Goal: Task Accomplishment & Management: Use online tool/utility

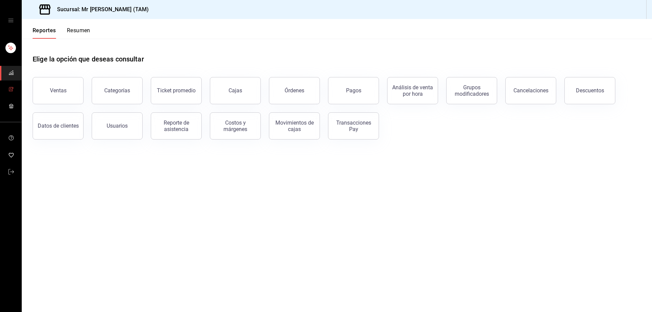
click at [10, 87] on icon "mailbox folders" at bounding box center [10, 89] width 5 height 5
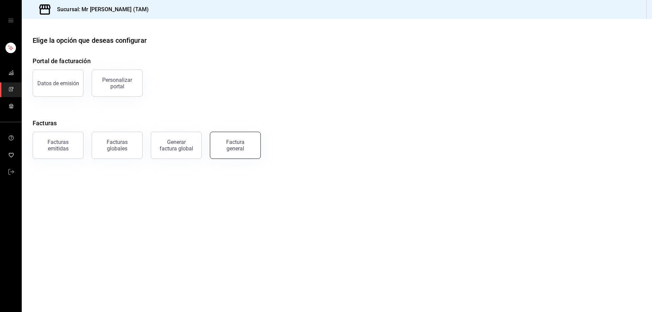
click at [251, 150] on button "Factura general" at bounding box center [235, 145] width 51 height 27
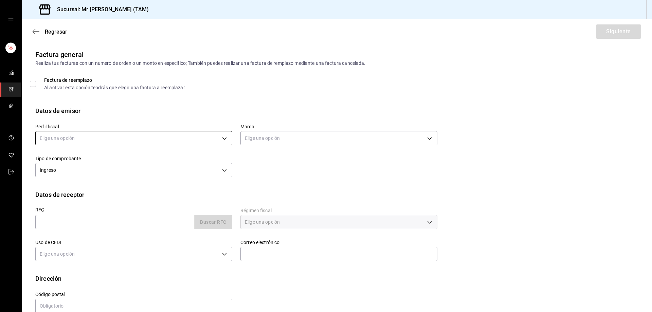
click at [180, 139] on body "Sucursal: Mr [PERSON_NAME] (TAM) Regresar Siguiente Factura general Realiza tus…" at bounding box center [326, 156] width 652 height 312
click at [125, 168] on li "[PERSON_NAME] [PERSON_NAME]" at bounding box center [133, 172] width 194 height 13
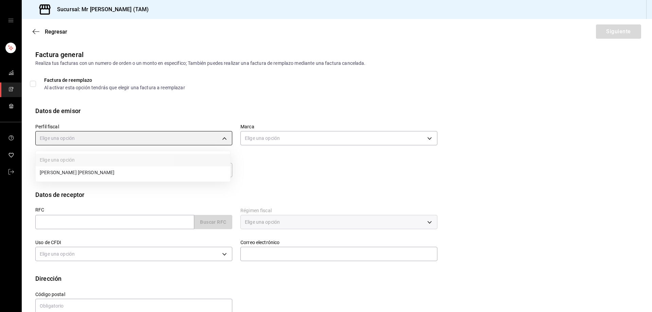
type input "81e23790-b5c9-42c9-a779-7127cee00b47"
type input "7082ddc5-3cea-471a-bd4f-d41619b848f0"
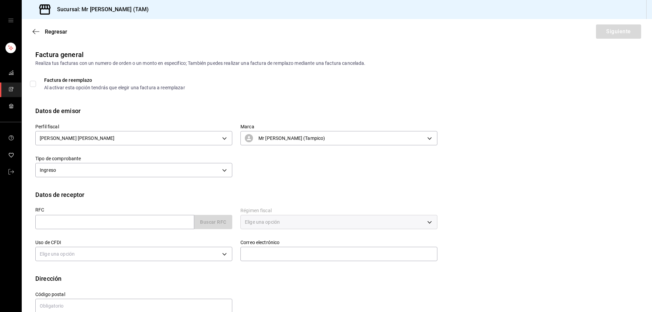
click at [74, 229] on div "RFC Buscar RFC" at bounding box center [129, 215] width 205 height 32
click at [74, 226] on input "text" at bounding box center [114, 222] width 159 height 14
paste input "EC D03 05 27F"
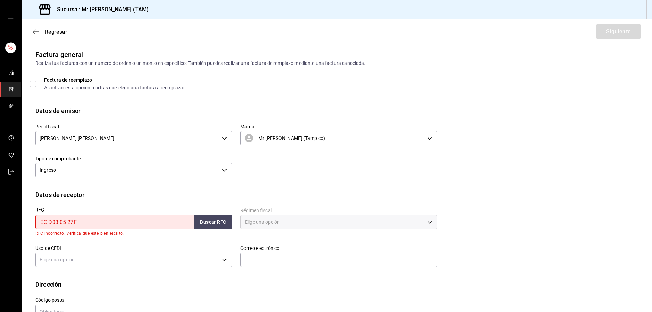
click at [68, 222] on input "EC D03 05 27F" at bounding box center [114, 222] width 159 height 14
click at [84, 225] on input "ECD030527F" at bounding box center [114, 222] width 159 height 14
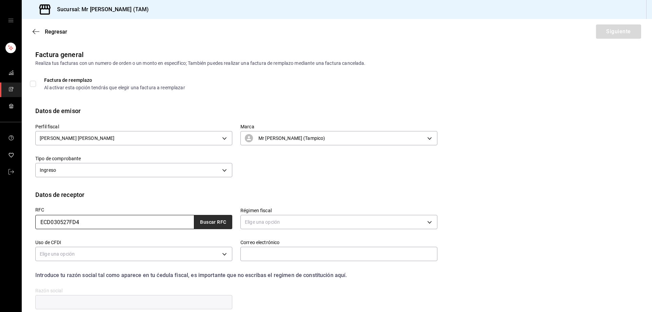
type input "ECD030527FD4"
click at [206, 217] on button "Buscar RFC" at bounding box center [213, 222] width 38 height 14
type input "[EMAIL_ADDRESS][DOMAIN_NAME]"
type input "86040"
type input "ELECTROMECANICA Y CONSTRUCCION DOMEX DEL SURESTE"
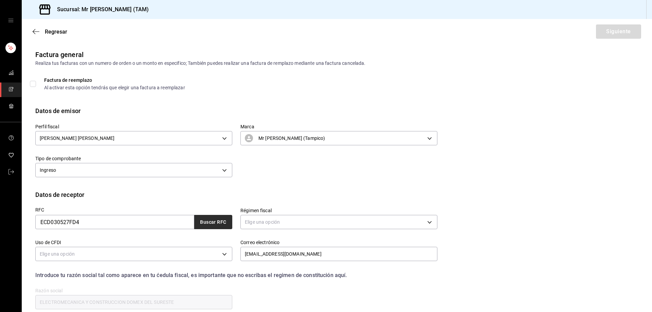
type input "626"
type input "G03"
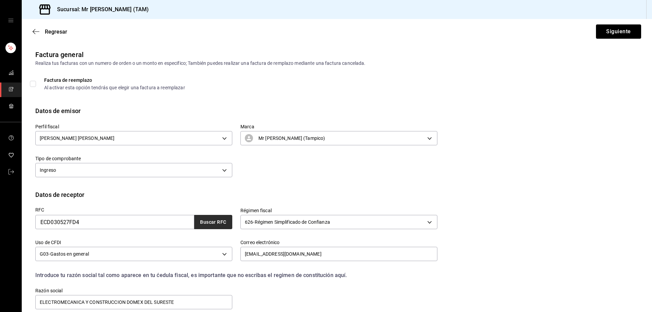
scroll to position [60, 0]
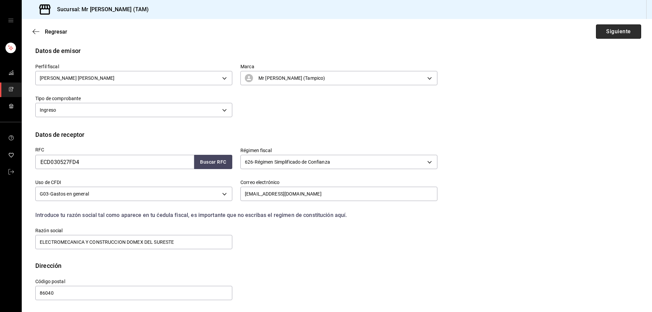
click at [615, 30] on button "Siguiente" at bounding box center [618, 31] width 45 height 14
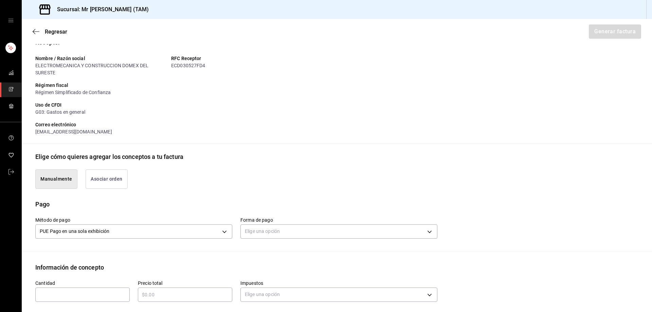
scroll to position [162, 0]
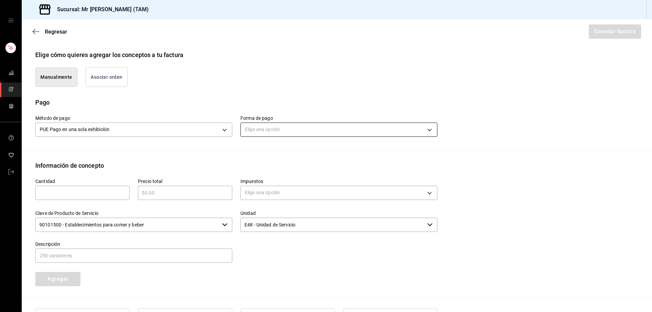
click at [270, 126] on body "Sucursal: Mr [PERSON_NAME] (TAM) Regresar Generar factura Emisor Perfil fiscal …" at bounding box center [326, 156] width 652 height 312
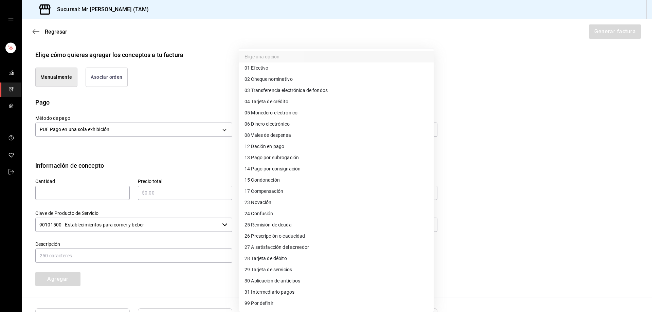
click at [264, 90] on span "03 Transferencia electrónica de fondos" at bounding box center [285, 90] width 83 height 7
type input "03"
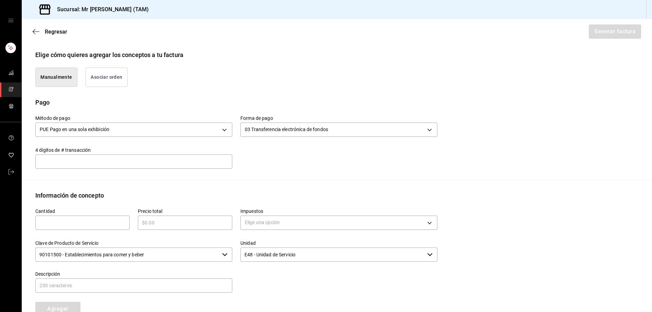
click at [111, 164] on input "text" at bounding box center [133, 161] width 197 height 14
type input "4924"
type input "1"
type input "$1010"
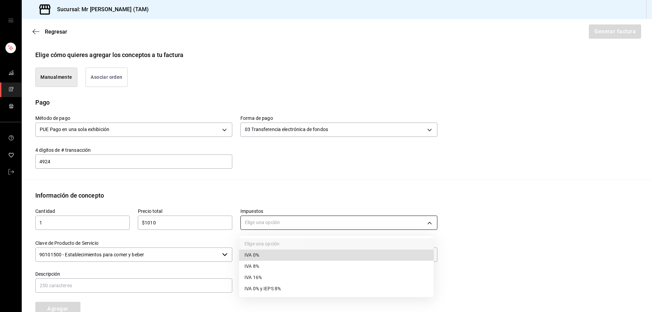
click at [267, 224] on body "Sucursal: Mr [PERSON_NAME] (TAM) Regresar Generar factura Emisor Perfil fiscal …" at bounding box center [326, 156] width 652 height 312
click at [254, 276] on span "IVA 16%" at bounding box center [252, 277] width 17 height 7
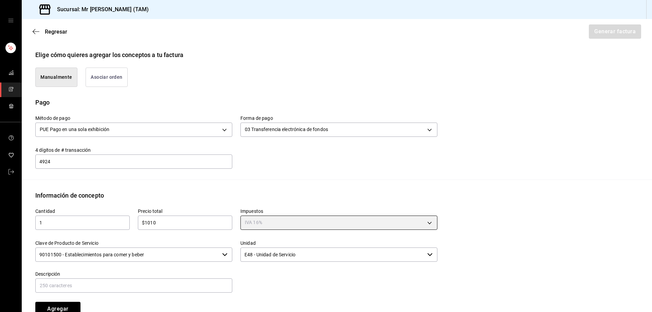
type input "IVA_16"
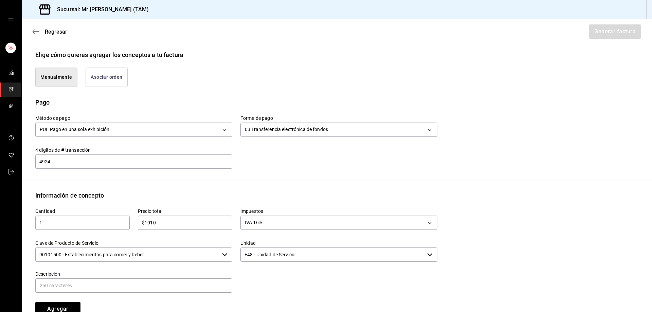
click at [116, 257] on input "90101500 - Establecimientos para comer y beber" at bounding box center [127, 254] width 184 height 14
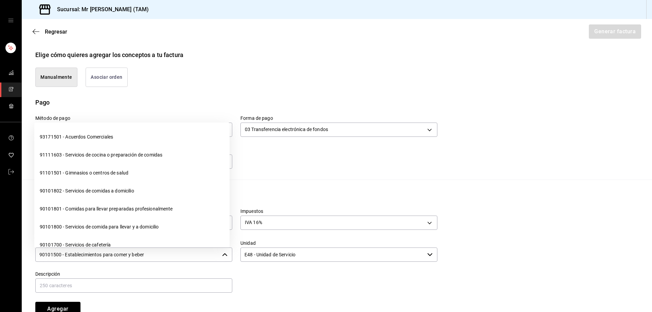
click at [116, 257] on input "90101500 - Establecimientos para comer y beber" at bounding box center [127, 254] width 184 height 14
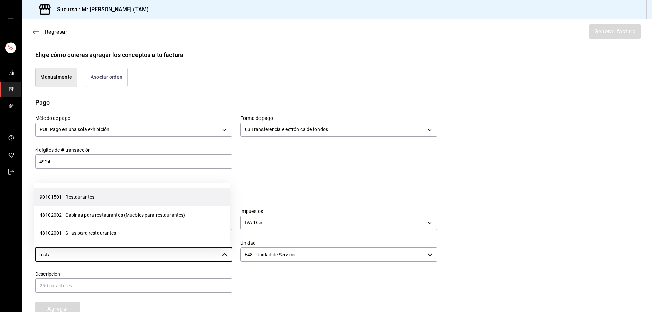
click at [115, 196] on li "90101501 - Restaurantes" at bounding box center [131, 197] width 195 height 18
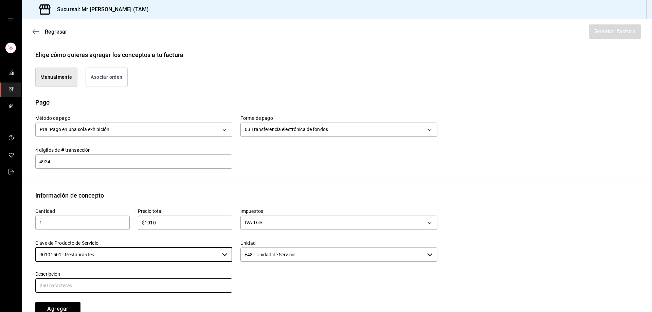
type input "90101501 - Restaurantes"
click at [207, 288] on input "text" at bounding box center [133, 285] width 197 height 14
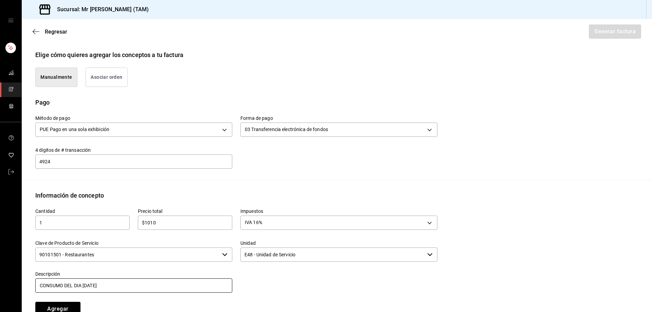
click at [85, 288] on input "CONSUMO DEL DIA [DATE]" at bounding box center [133, 285] width 197 height 14
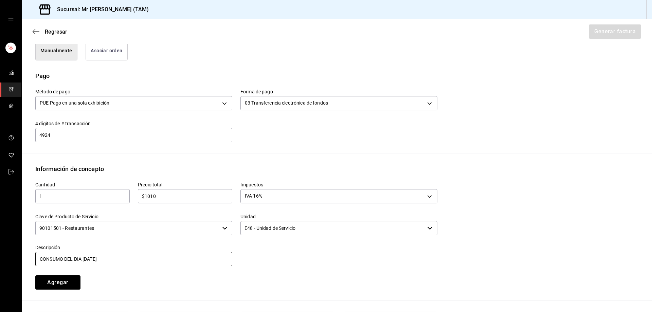
scroll to position [196, 0]
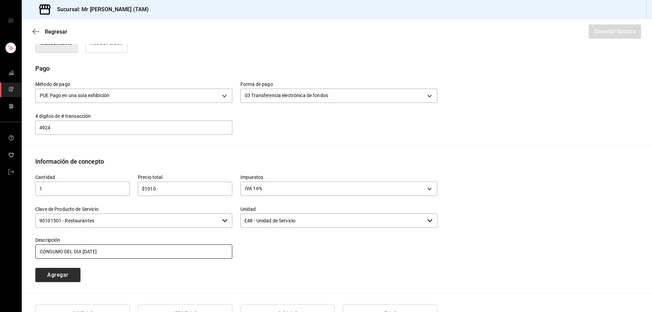
type input "CONSUMO DEL DIA [DATE]"
click at [69, 271] on button "Agregar" at bounding box center [57, 275] width 45 height 14
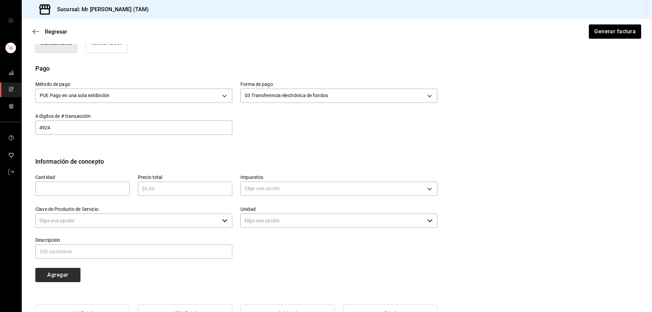
type input "90101500 - Establecimientos para comer y beber"
type input "E48 - Unidad de Servicio"
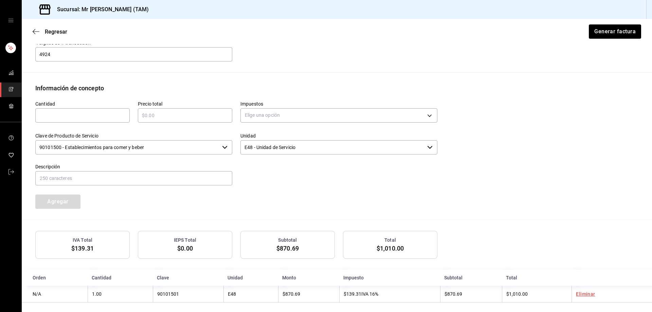
scroll to position [274, 0]
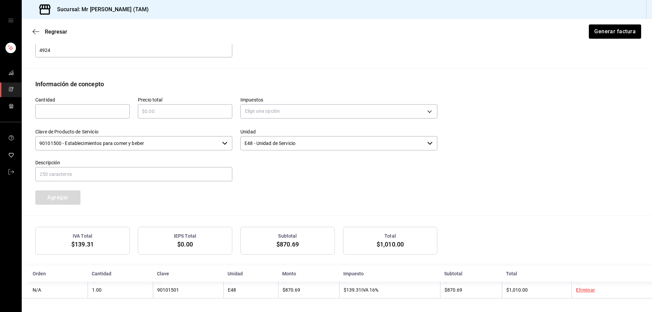
click at [82, 112] on input "text" at bounding box center [82, 111] width 94 height 8
type input "1"
type input "$50"
click at [279, 106] on body "Sucursal: Mr [PERSON_NAME] (TAM) Regresar Generar factura Emisor Perfil fiscal …" at bounding box center [326, 156] width 652 height 312
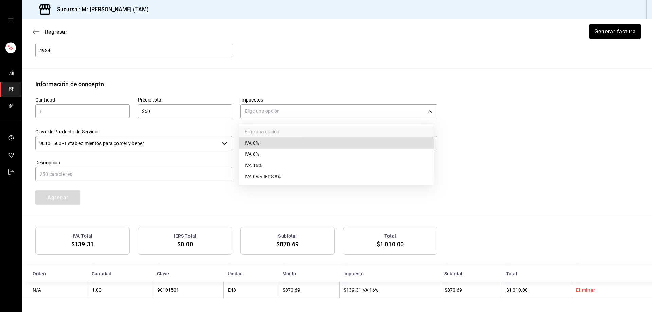
click at [253, 140] on span "IVA 0%" at bounding box center [251, 142] width 15 height 7
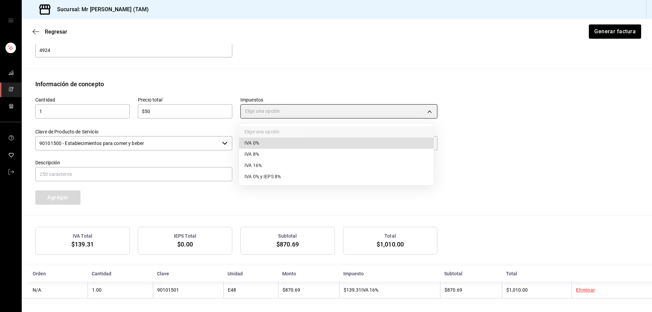
type input "IVA_0"
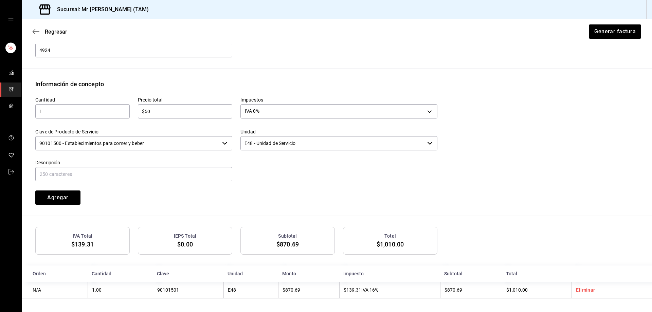
click at [152, 144] on input "90101500 - Establecimientos para comer y beber" at bounding box center [127, 143] width 184 height 14
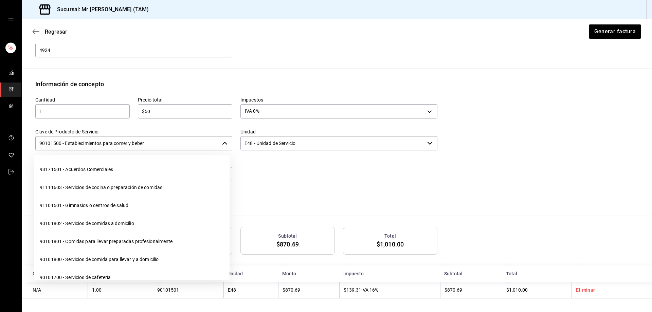
click at [152, 144] on input "90101500 - Establecimientos para comer y beber" at bounding box center [127, 143] width 184 height 14
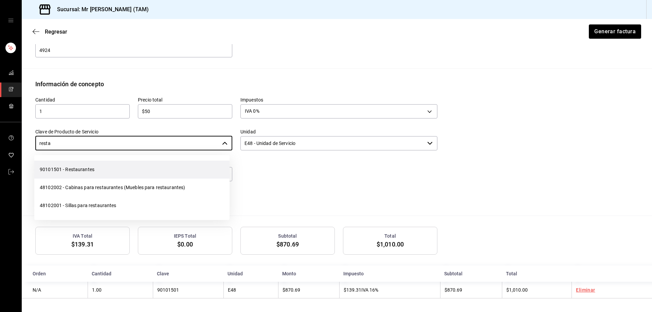
click at [140, 162] on li "90101501 - Restaurantes" at bounding box center [131, 170] width 195 height 18
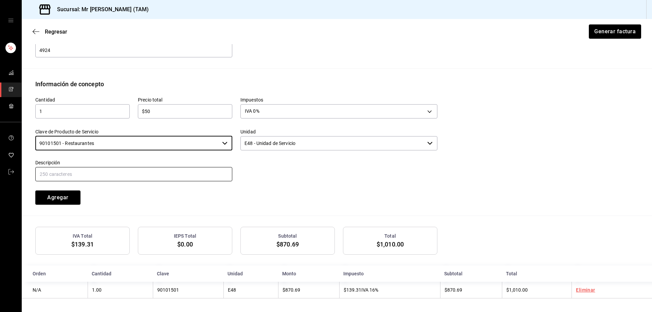
type input "90101501 - Restaurantes"
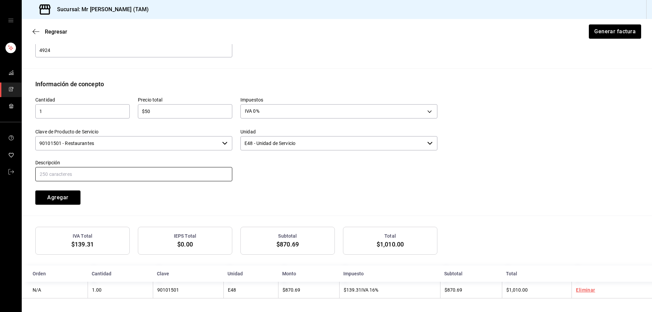
click at [122, 168] on input "text" at bounding box center [133, 174] width 197 height 14
type input "PROPINA"
click at [76, 202] on button "Agregar" at bounding box center [57, 197] width 45 height 14
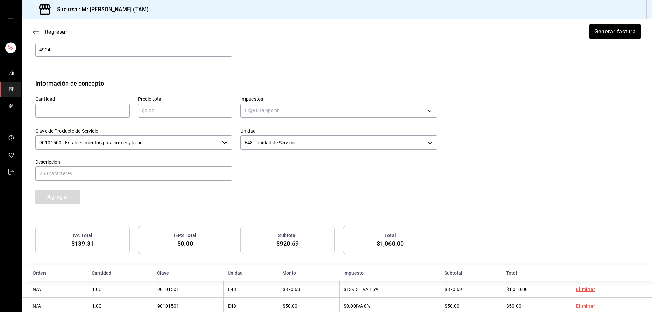
scroll to position [291, 0]
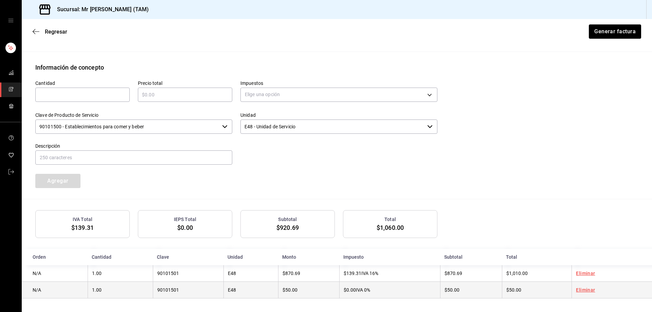
click at [580, 289] on link "Eliminar" at bounding box center [585, 289] width 19 height 5
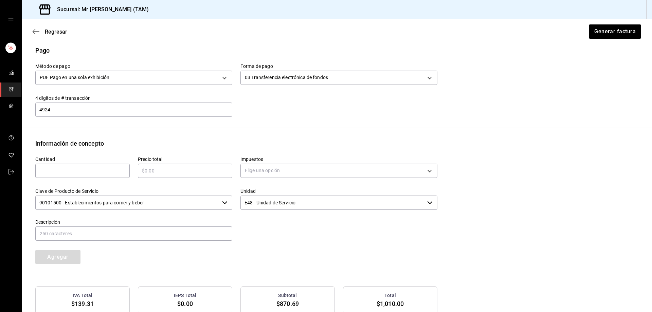
scroll to position [138, 0]
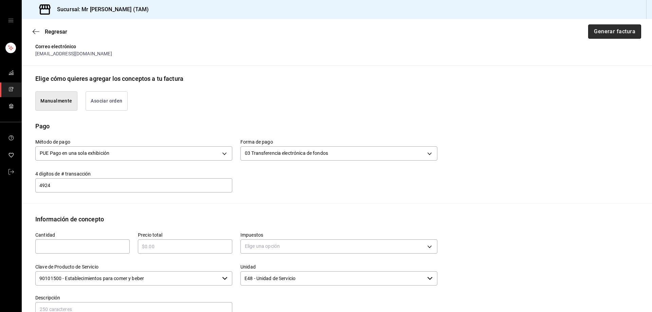
click at [619, 30] on button "Generar factura" at bounding box center [614, 31] width 53 height 14
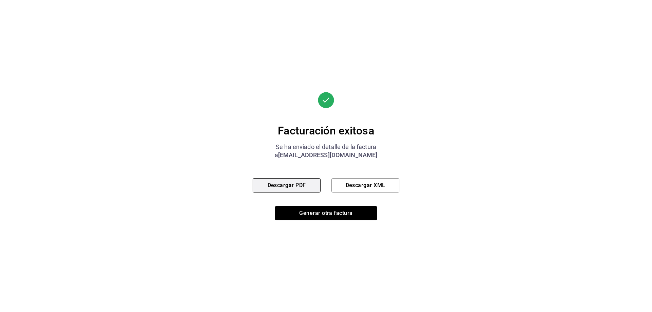
click at [286, 186] on button "Descargar PDF" at bounding box center [286, 185] width 68 height 14
click at [371, 182] on button "Descargar XML" at bounding box center [365, 185] width 68 height 14
